Goal: Check status: Check status

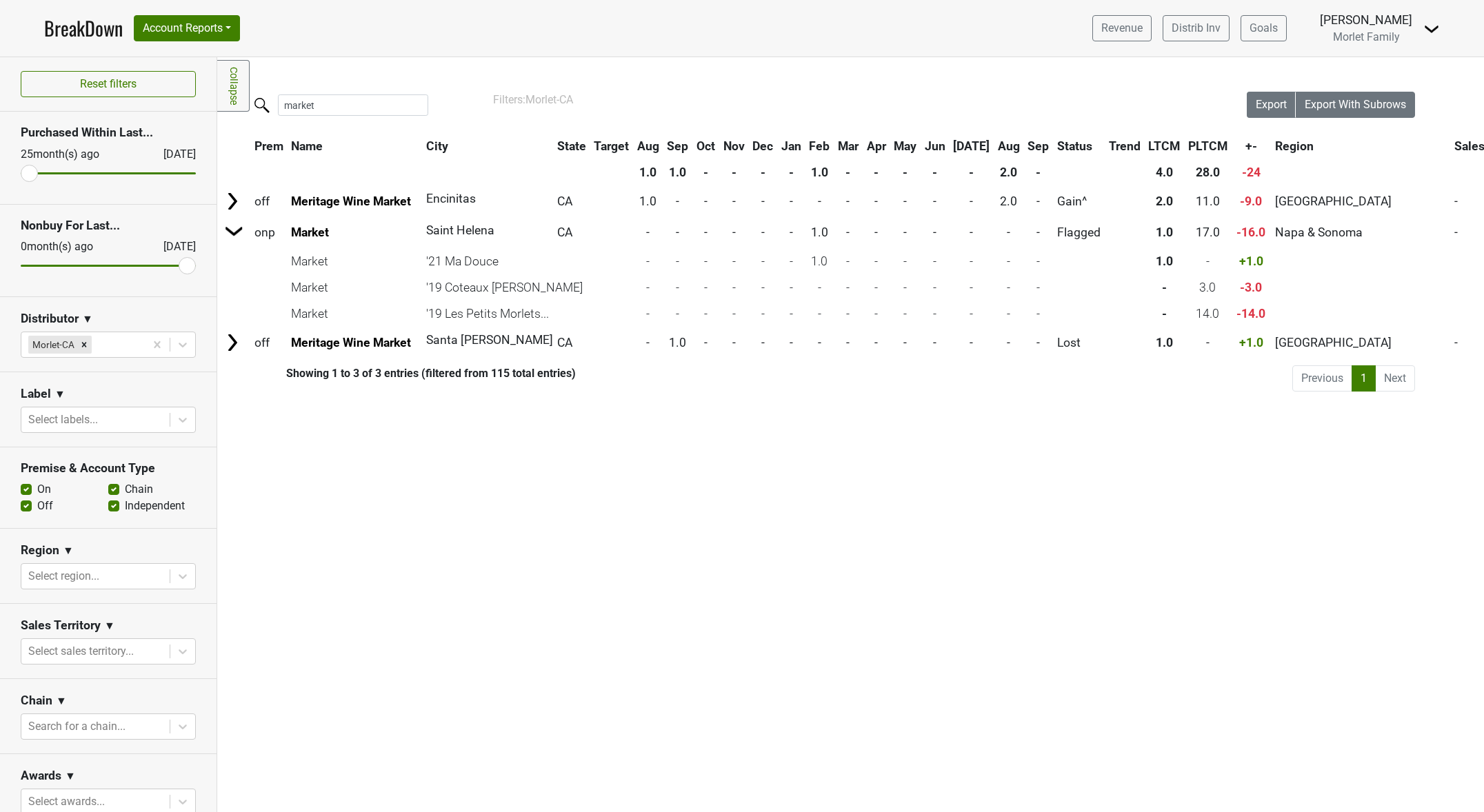
click at [99, 33] on link "BreakDown" at bounding box center [83, 28] width 79 height 29
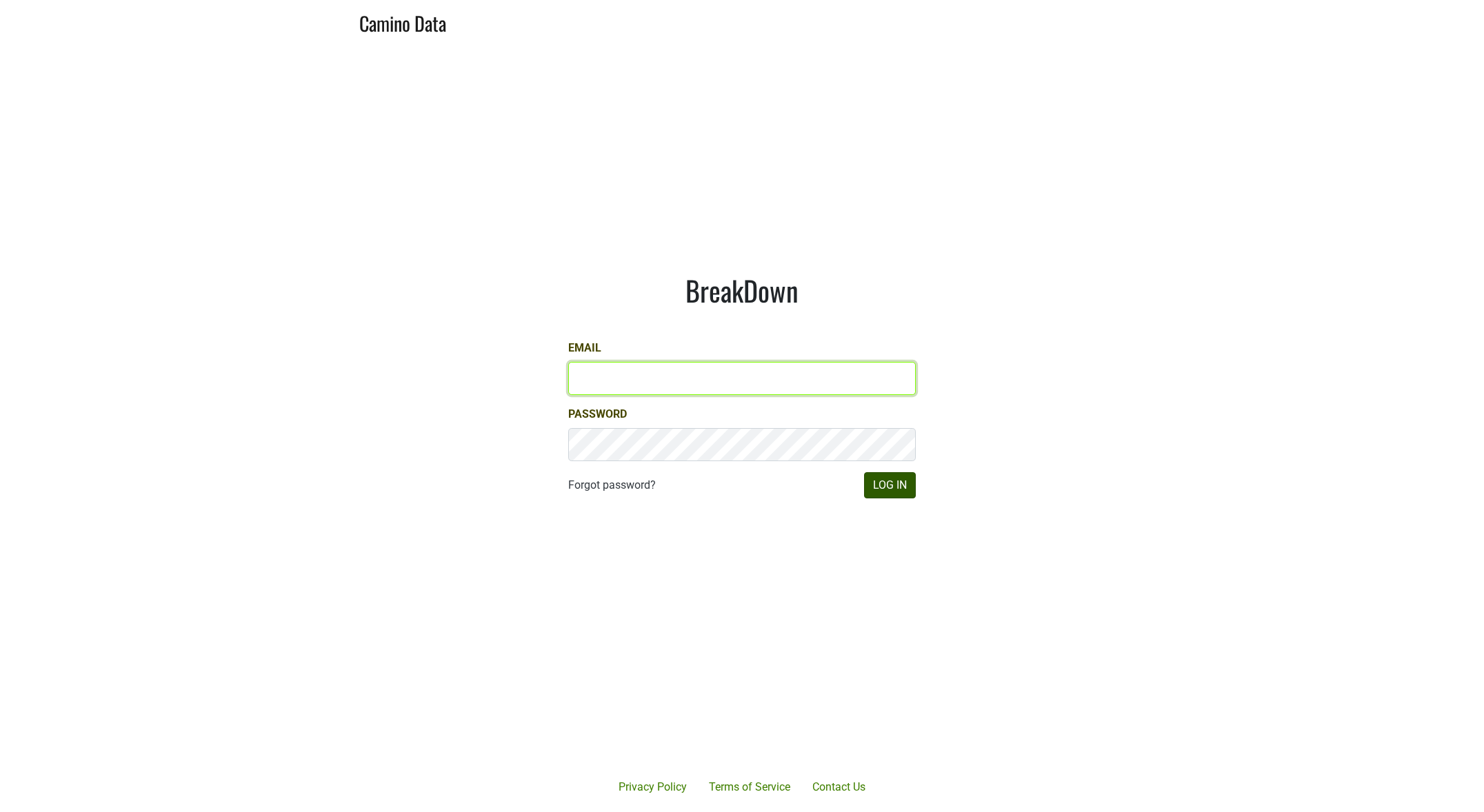
type input "CAManager@morletwines.com"
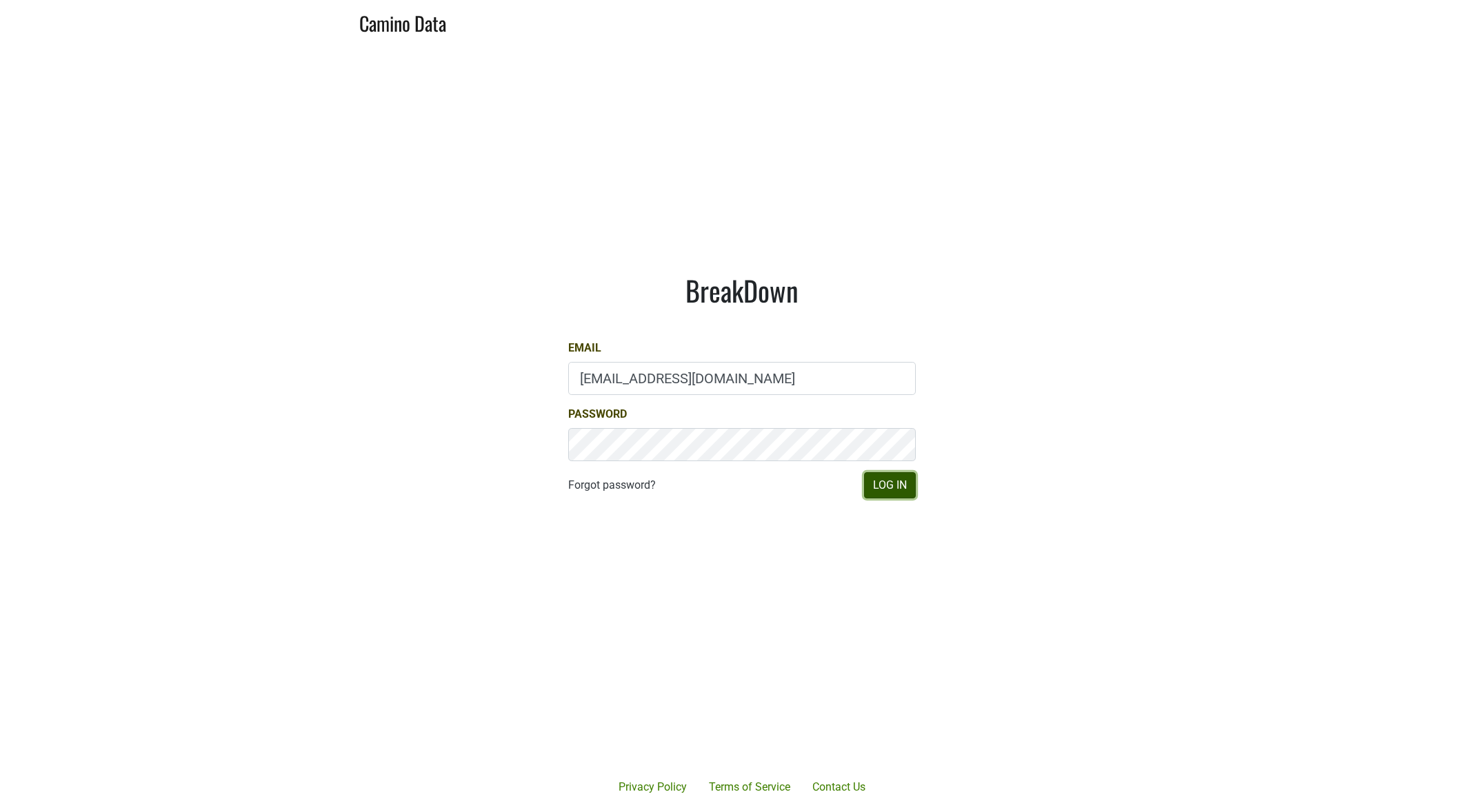
click at [897, 486] on button "Log In" at bounding box center [890, 485] width 52 height 26
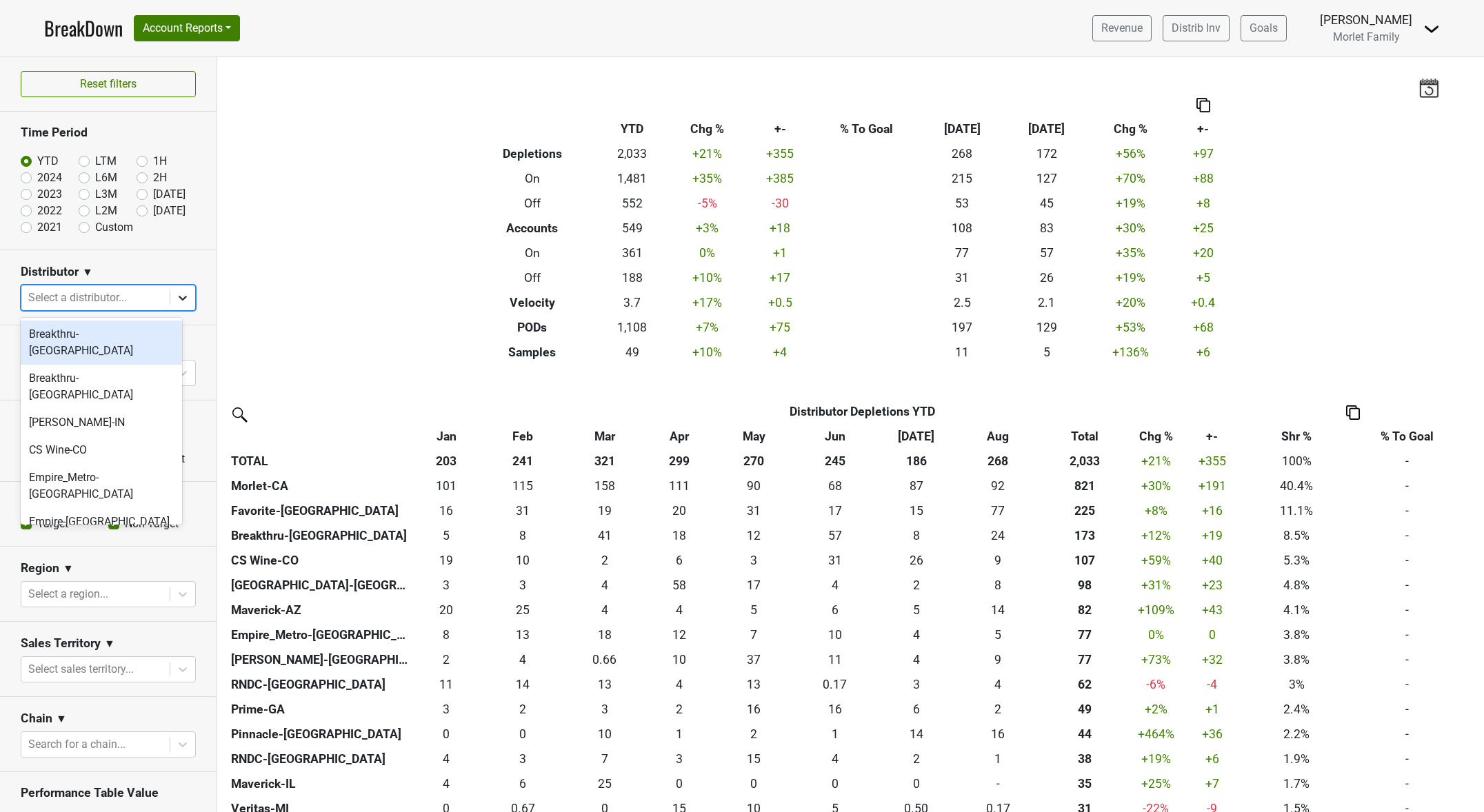
click at [176, 291] on icon at bounding box center [182, 297] width 13 height 13
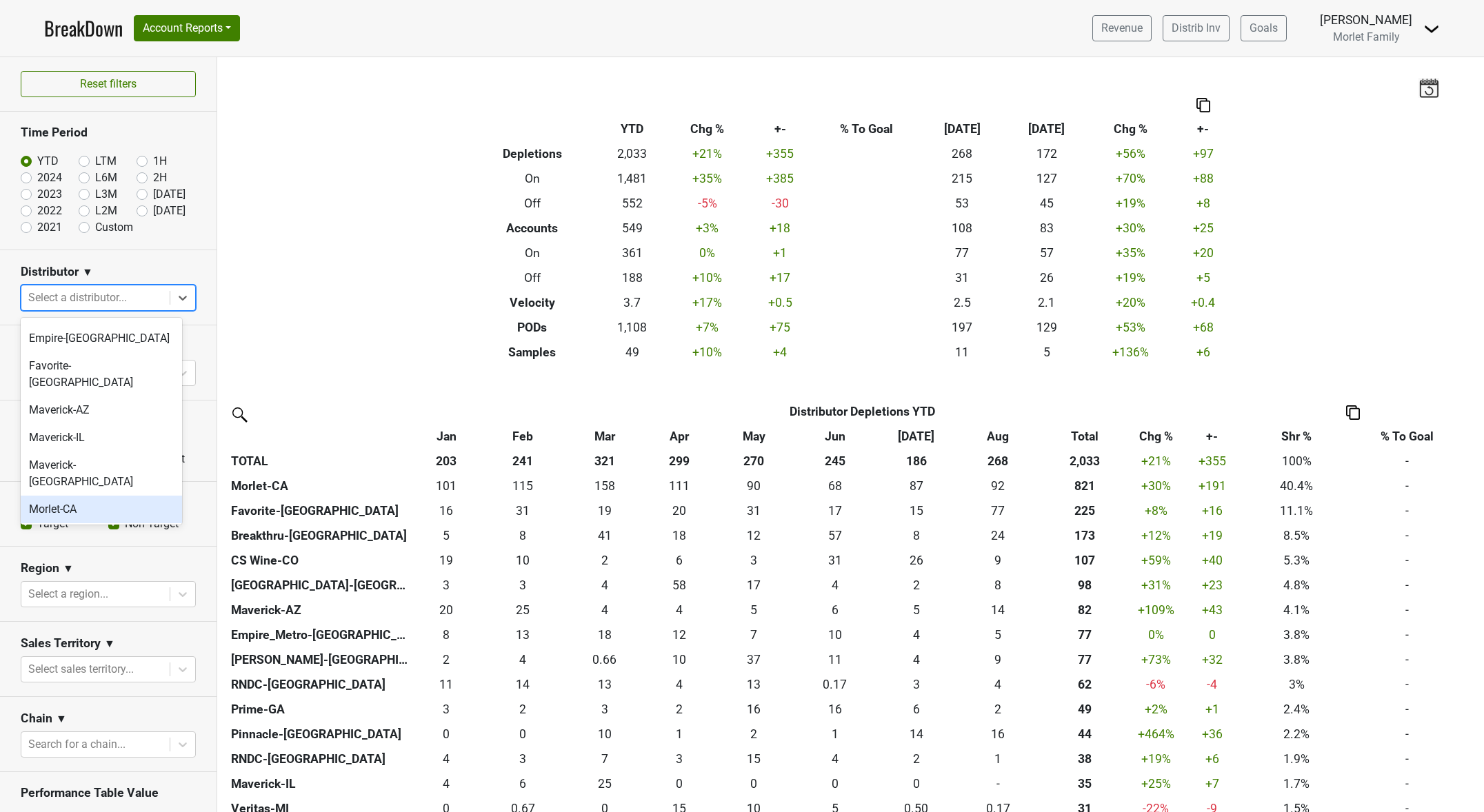
click at [87, 496] on div "Morlet-CA" at bounding box center [101, 509] width 162 height 28
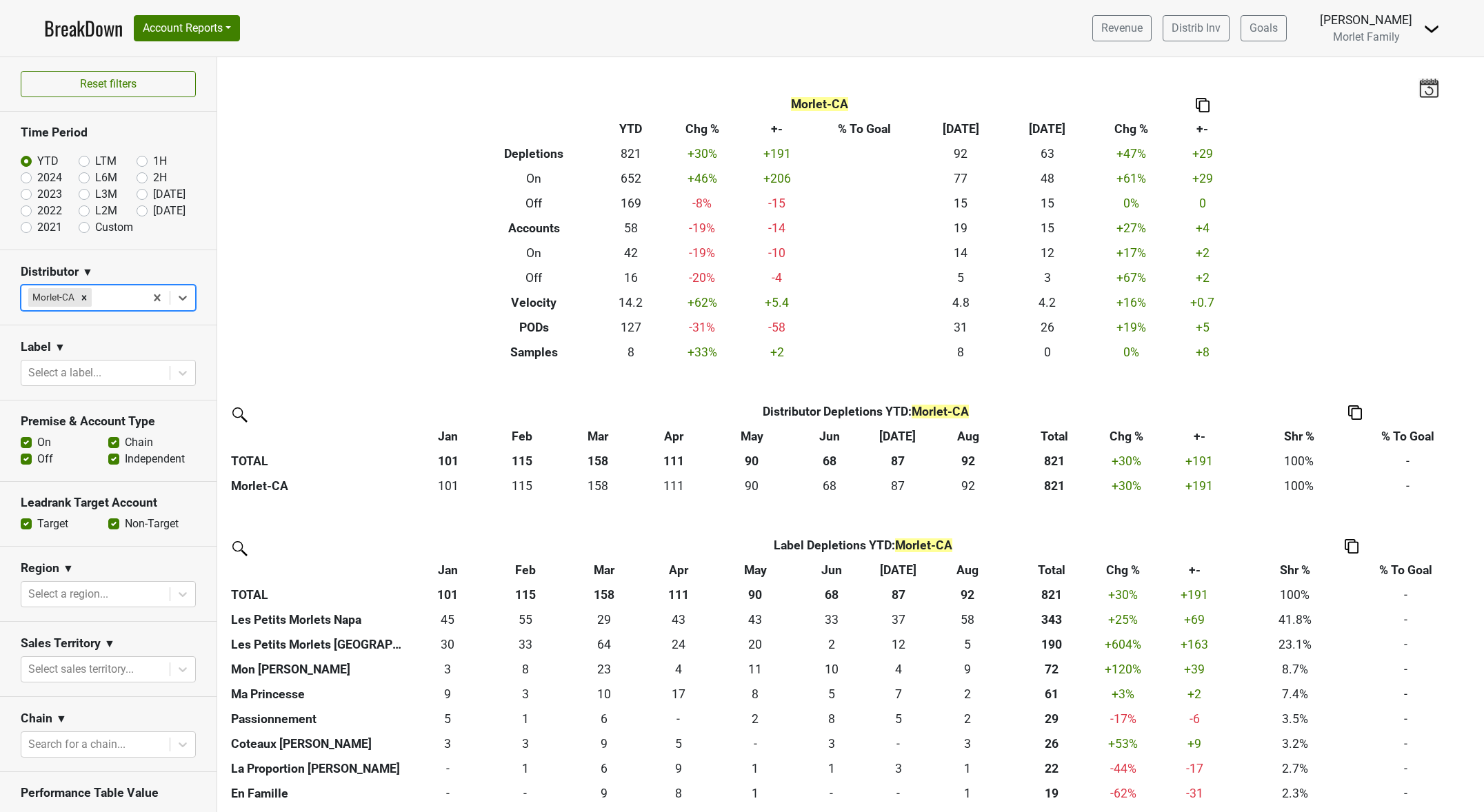
click at [38, 176] on label "2024" at bounding box center [50, 178] width 25 height 16
click at [21, 176] on input "2024" at bounding box center [48, 176] width 55 height 13
radio input "true"
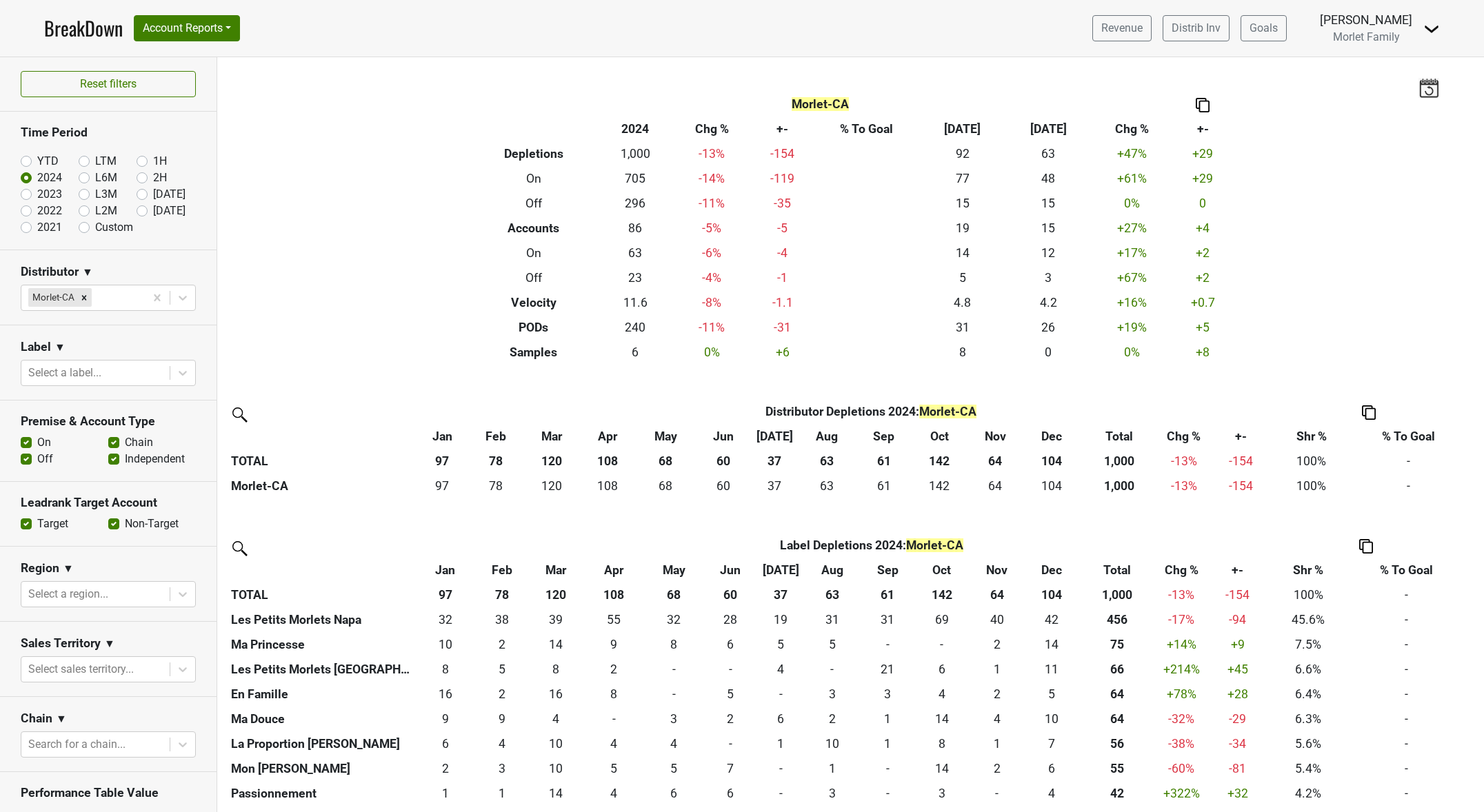
click at [38, 161] on label "YTD" at bounding box center [48, 161] width 21 height 16
click at [23, 161] on input "YTD" at bounding box center [48, 159] width 55 height 13
radio input "true"
